Goal: Check status: Check status

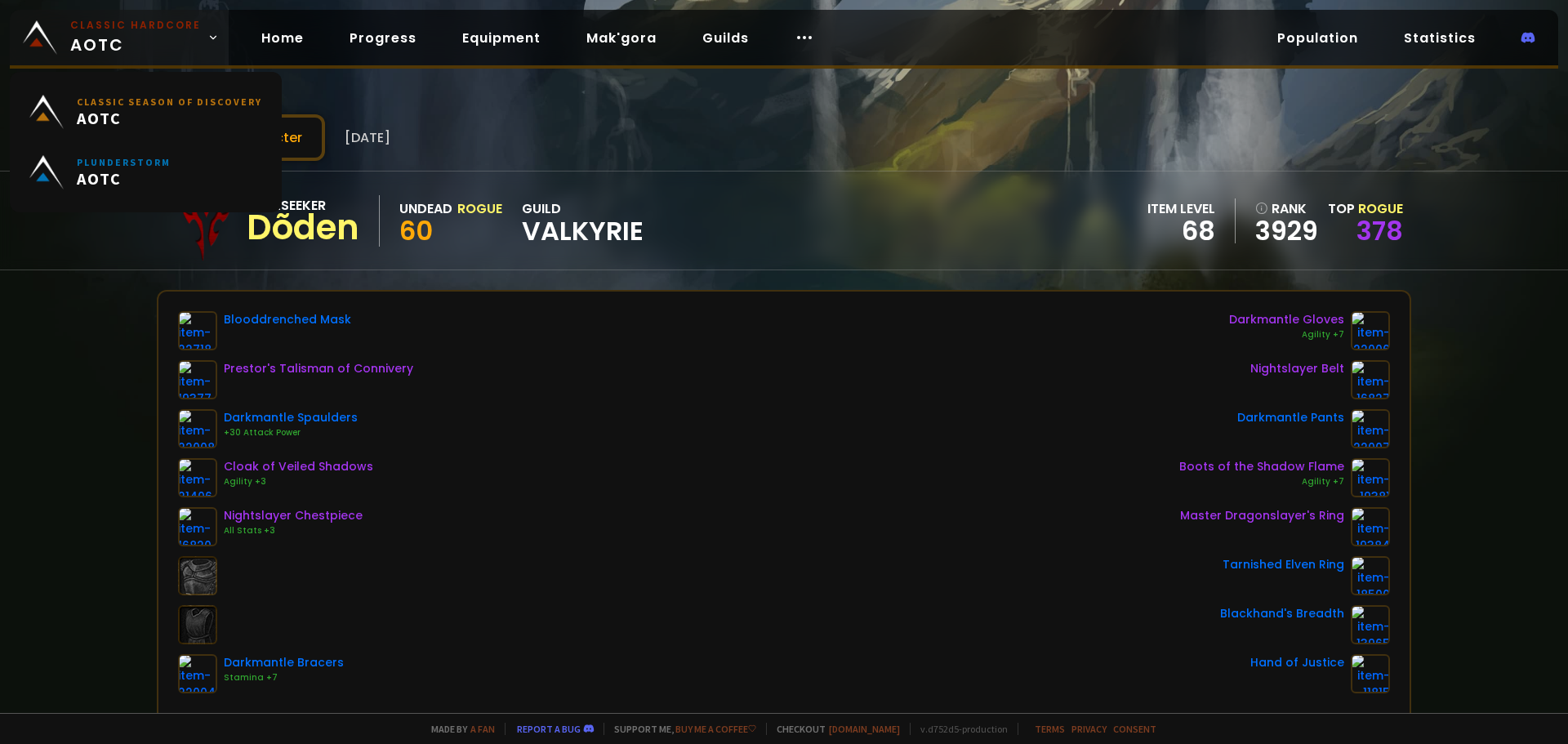
click at [140, 29] on small "Classic Hardcore" at bounding box center [135, 25] width 131 height 15
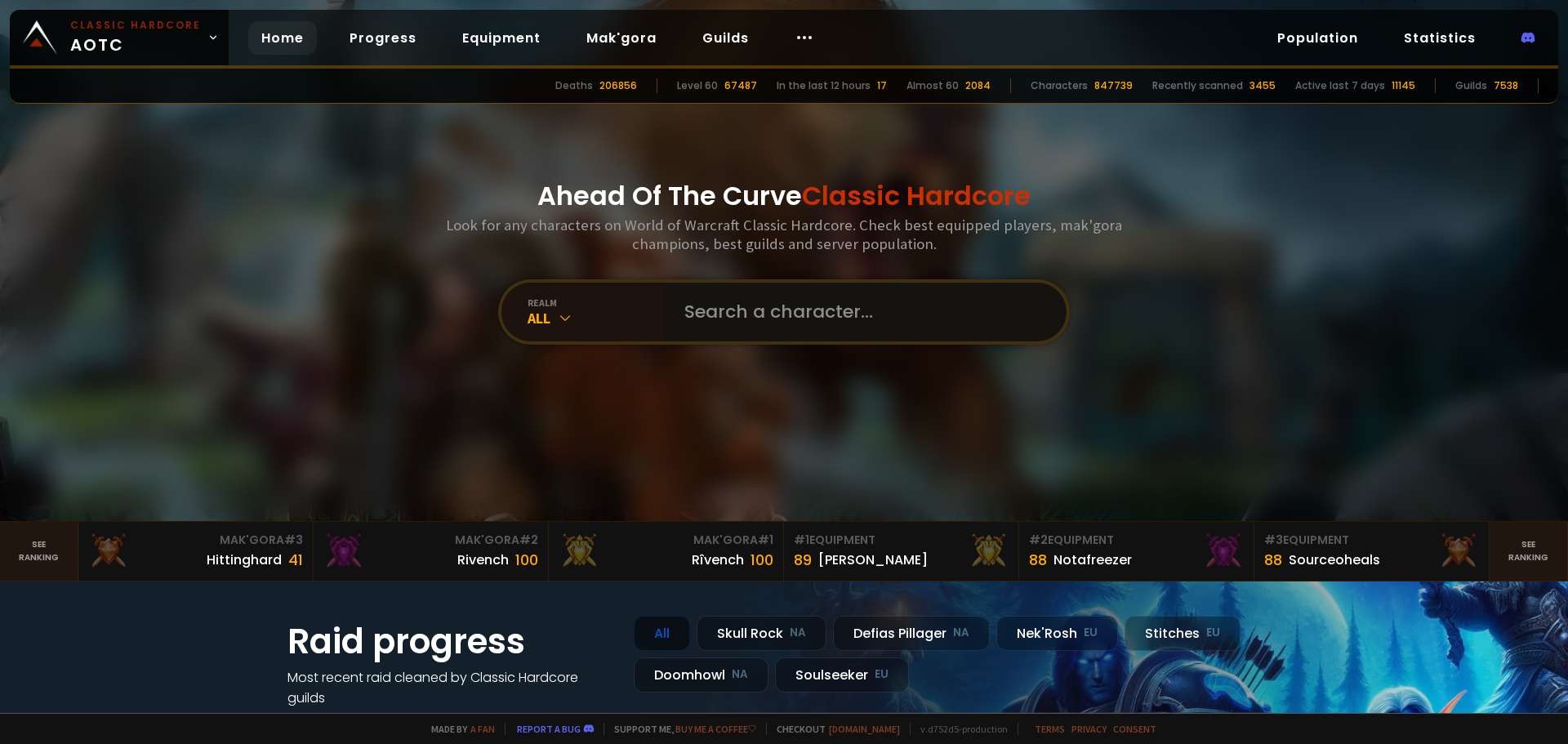
click at [680, 294] on input "text" at bounding box center [860, 312] width 372 height 59
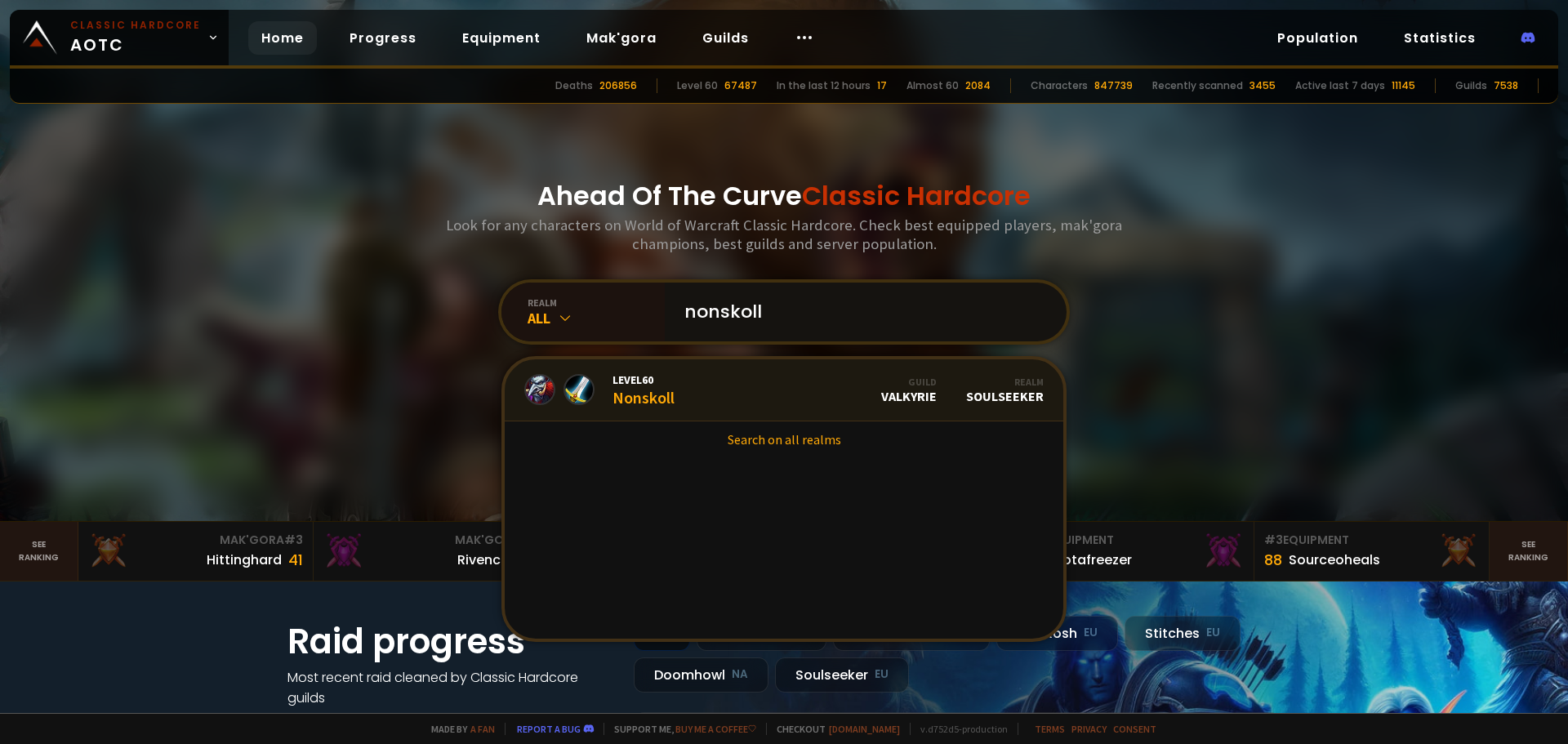
type input "nonskoll"
click at [668, 391] on div "Level 60 Nonskoll" at bounding box center [644, 390] width 62 height 35
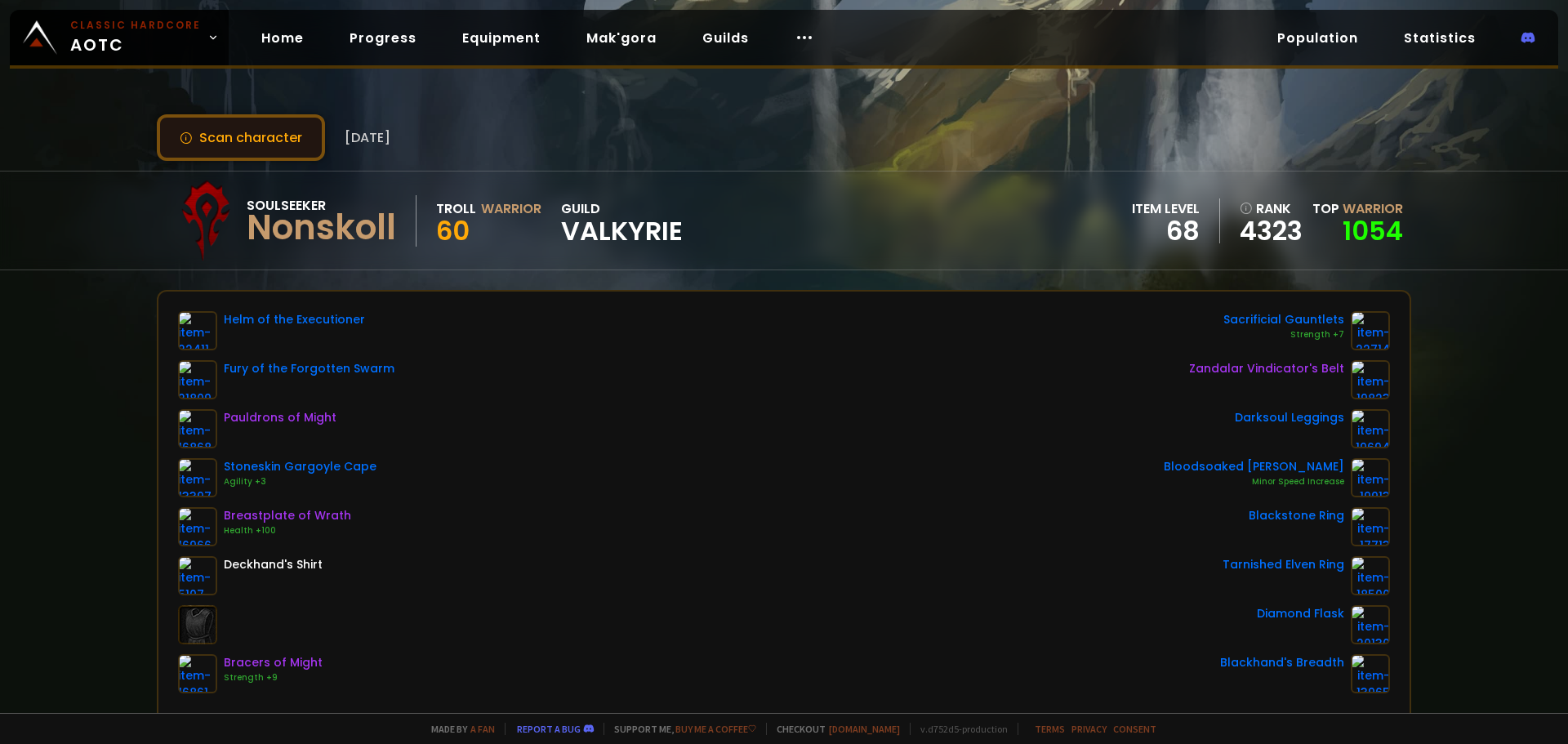
click at [249, 156] on button "Scan character" at bounding box center [241, 138] width 169 height 46
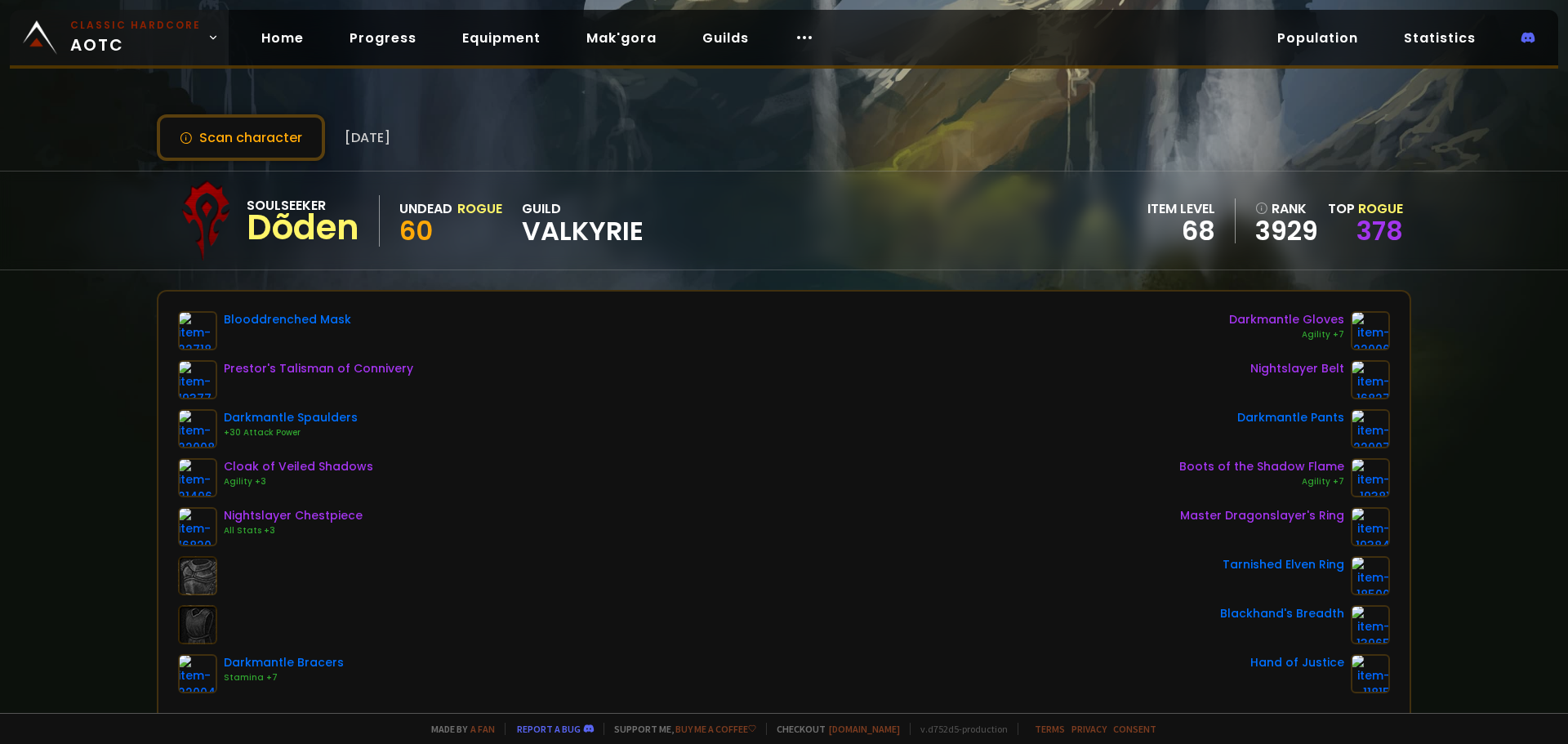
click at [103, 27] on small "Classic Hardcore" at bounding box center [135, 25] width 131 height 15
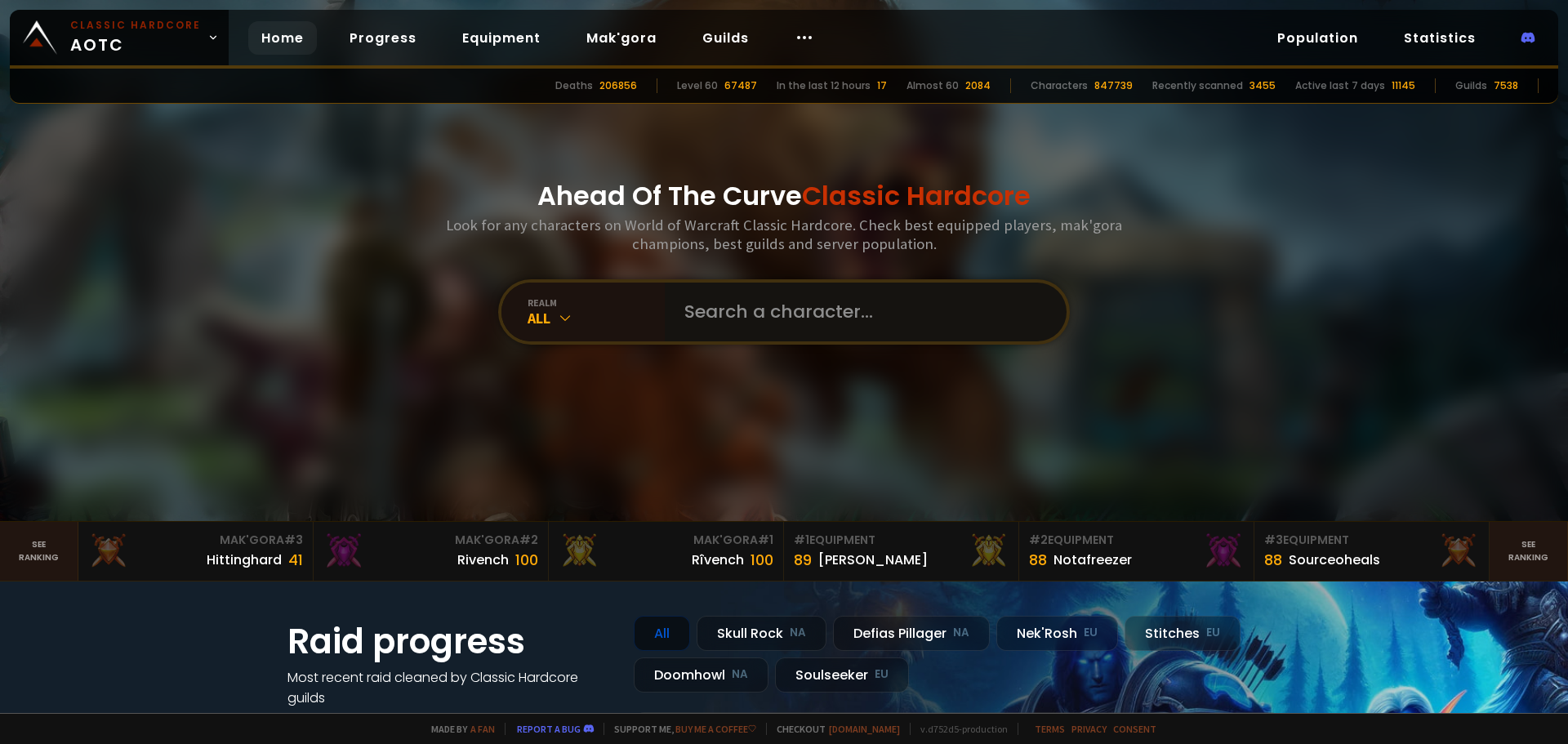
click at [711, 307] on input "text" at bounding box center [860, 312] width 372 height 59
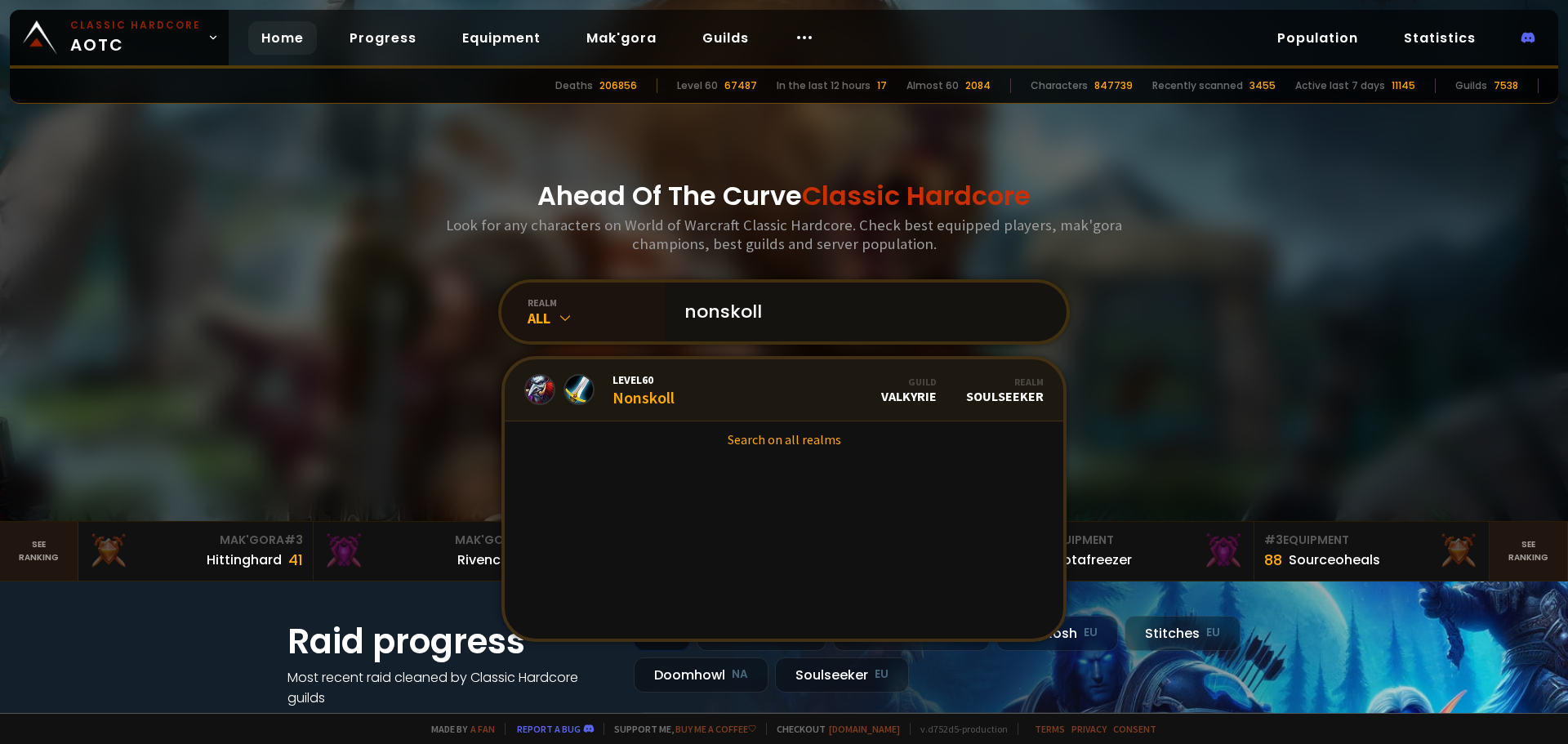
type input "nonskoll"
click at [627, 373] on span "Level 60" at bounding box center [644, 379] width 62 height 15
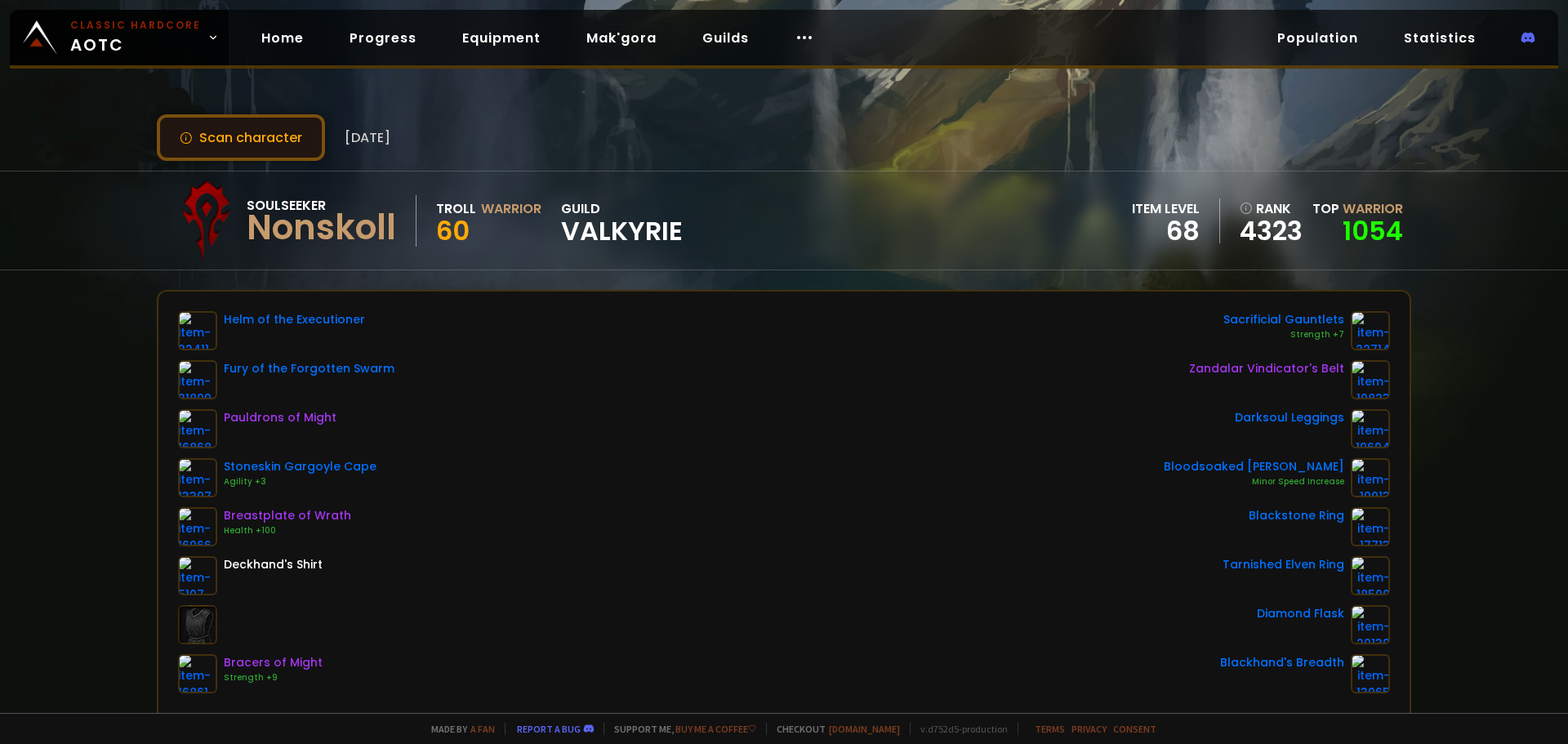
click at [263, 153] on button "Scan character" at bounding box center [241, 138] width 169 height 46
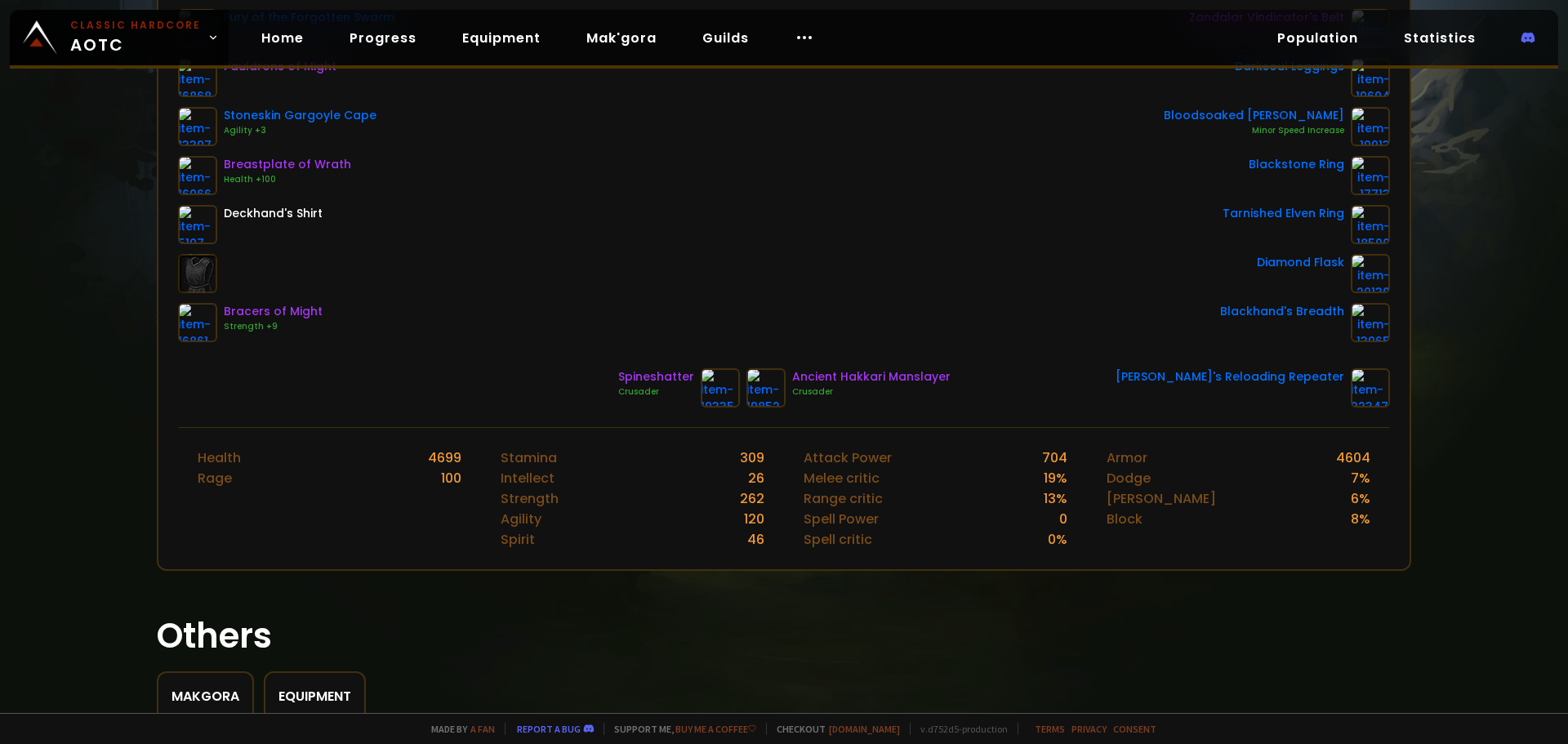
scroll to position [352, 0]
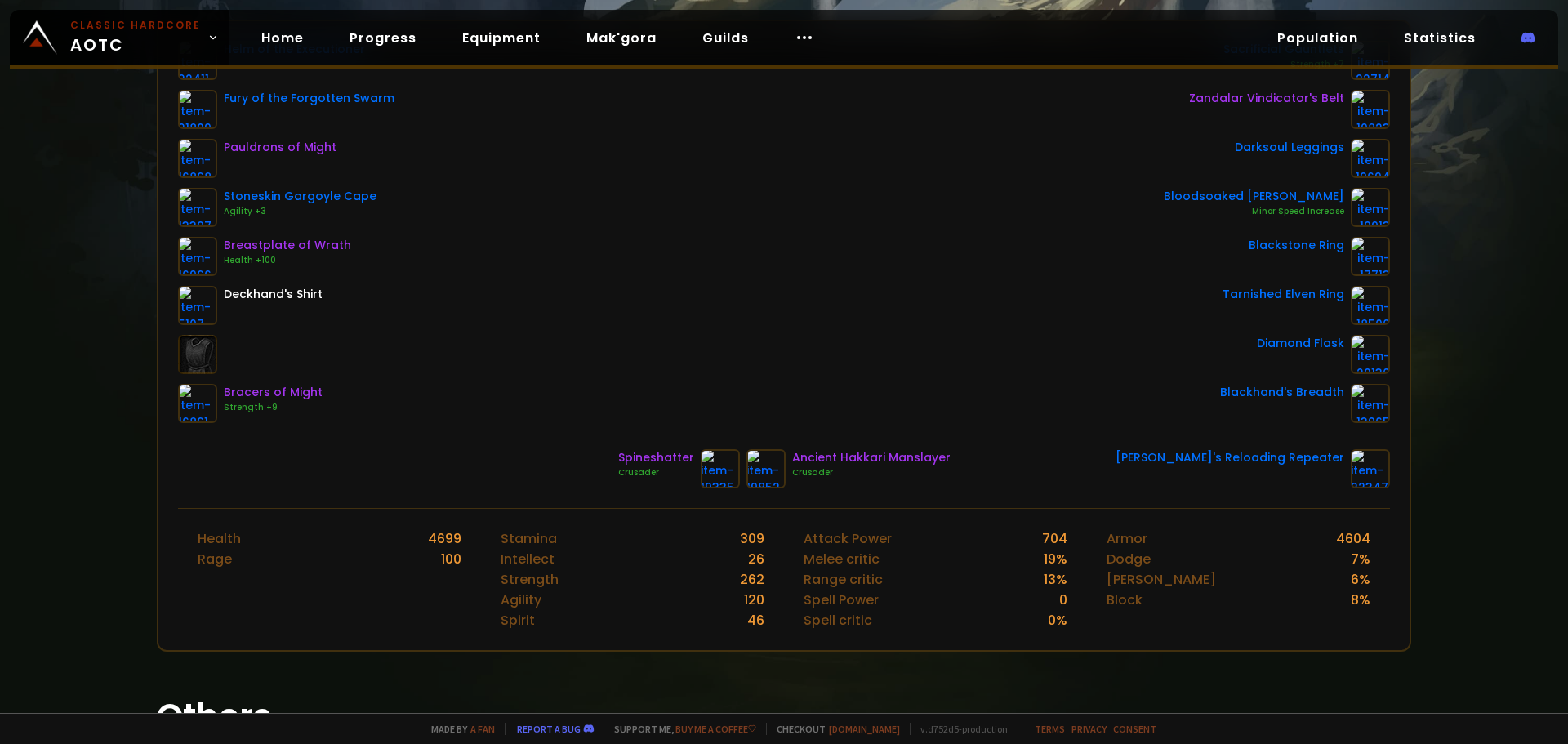
scroll to position [271, 0]
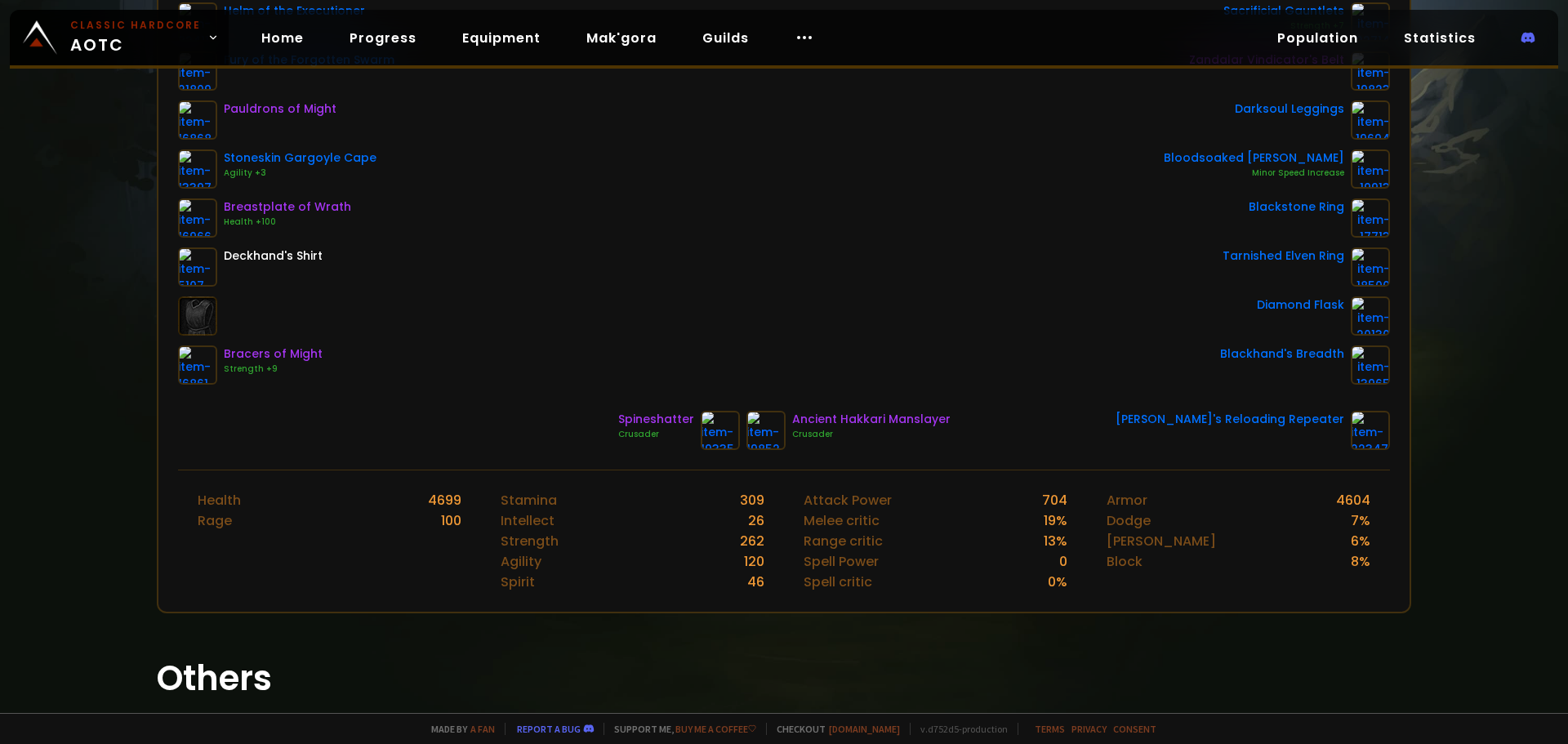
scroll to position [311, 0]
